Goal: Navigation & Orientation: Go to known website

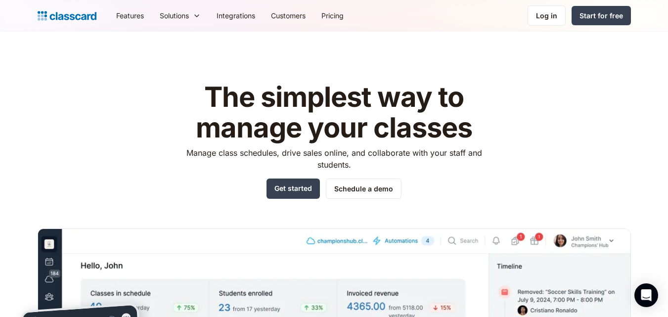
click at [520, 15] on nav "Features Resources Blog The latest industry news, updates and info. Customer st…" at bounding box center [369, 15] width 523 height 22
click at [532, 15] on link "Log in" at bounding box center [547, 15] width 38 height 20
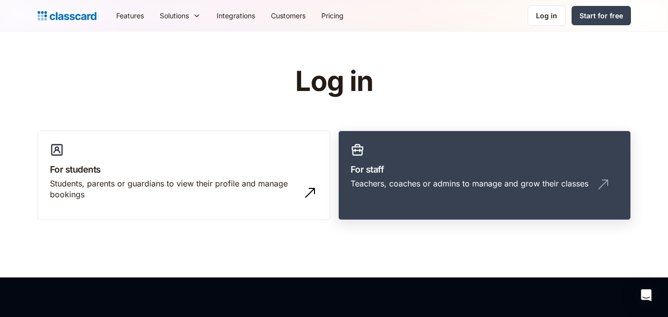
click at [443, 185] on div "Teachers, coaches or admins to manage and grow their classes" at bounding box center [470, 183] width 238 height 11
